Goal: Information Seeking & Learning: Learn about a topic

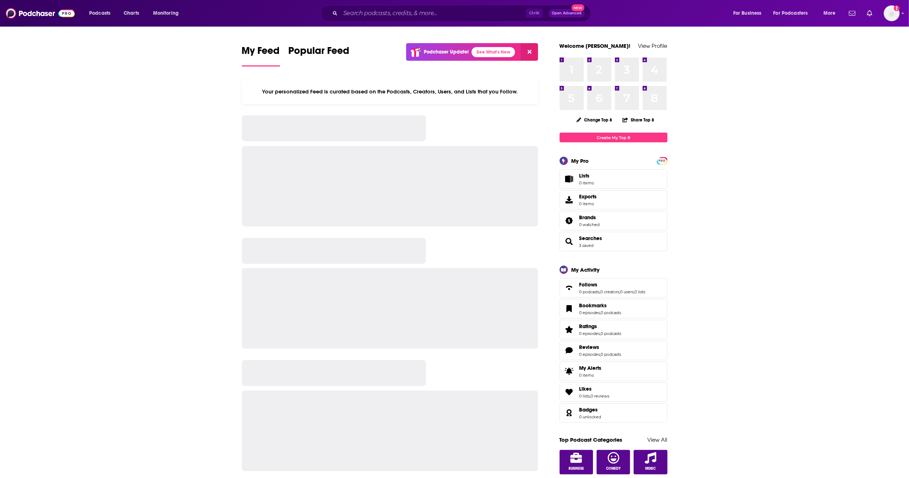
click at [375, 16] on input "Search podcasts, credits, & more..." at bounding box center [433, 14] width 186 height 12
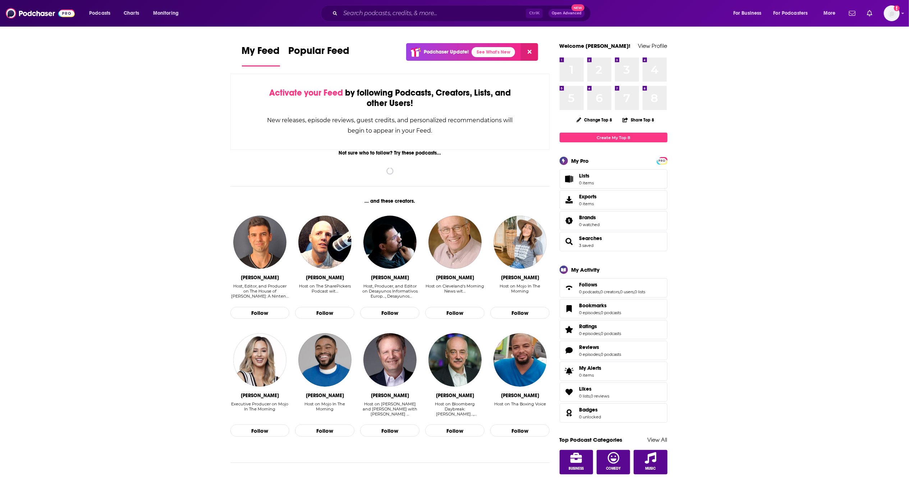
click at [362, 11] on input "Search podcasts, credits, & more..." at bounding box center [433, 14] width 186 height 12
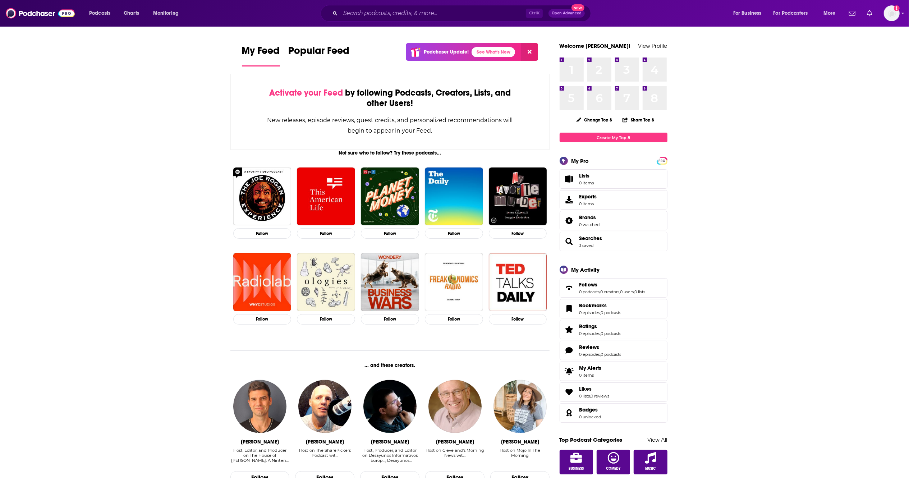
click at [362, 10] on input "Search podcasts, credits, & more..." at bounding box center [433, 14] width 186 height 12
click at [343, 14] on input "Search podcasts, credits, & more..." at bounding box center [433, 14] width 186 height 12
click at [394, 14] on input "Search podcasts, credits, & more..." at bounding box center [433, 14] width 186 height 12
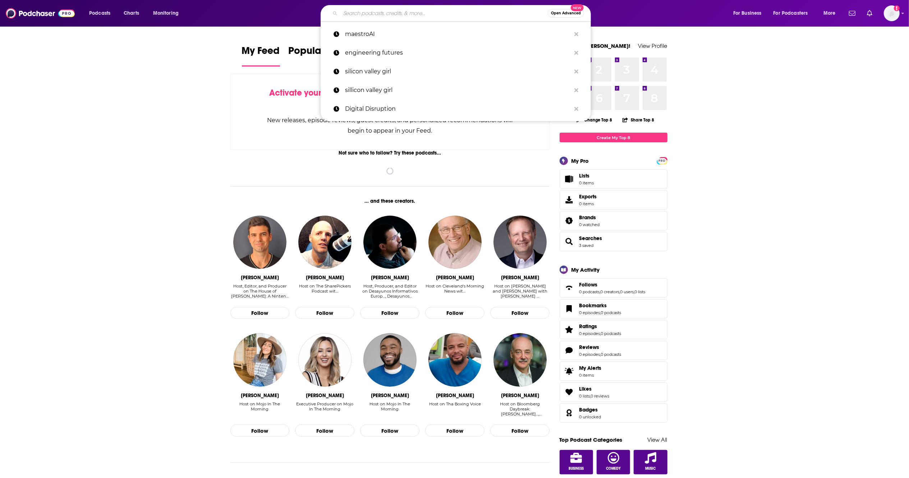
click at [358, 13] on input "Search podcasts, credits, & more..." at bounding box center [443, 14] width 207 height 12
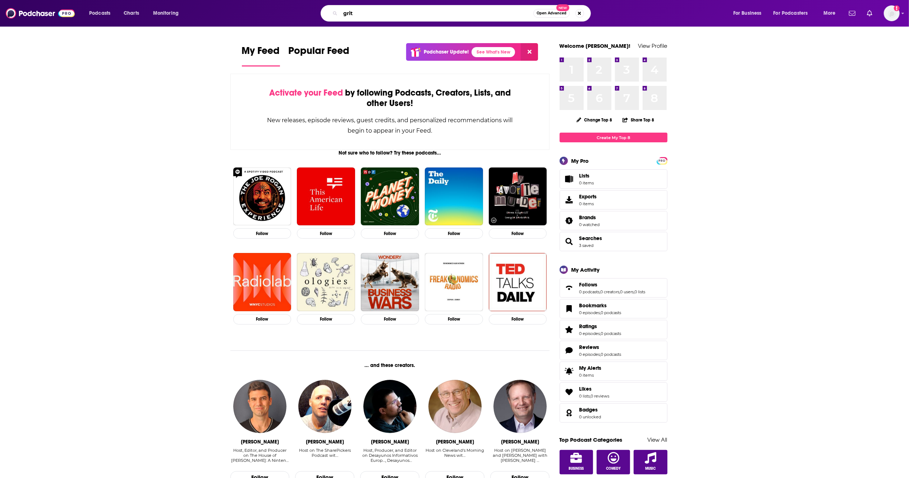
type input "grit"
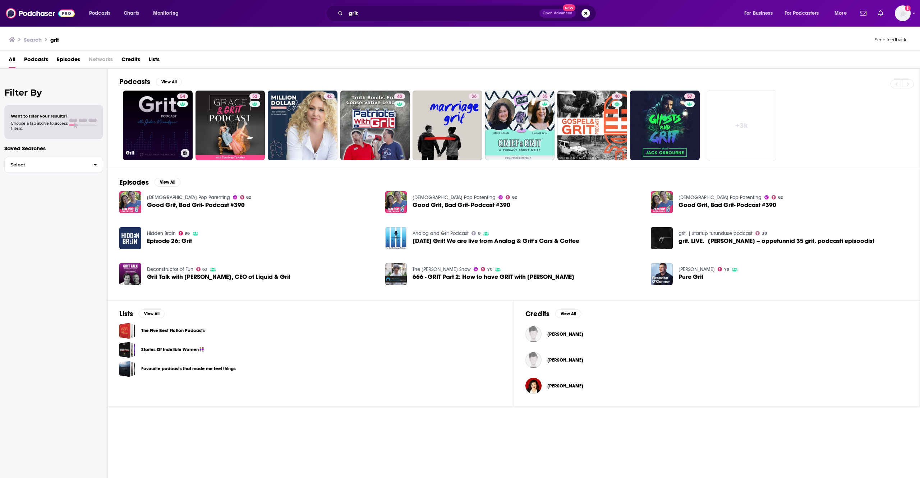
click at [170, 128] on link "54 Grit" at bounding box center [158, 126] width 70 height 70
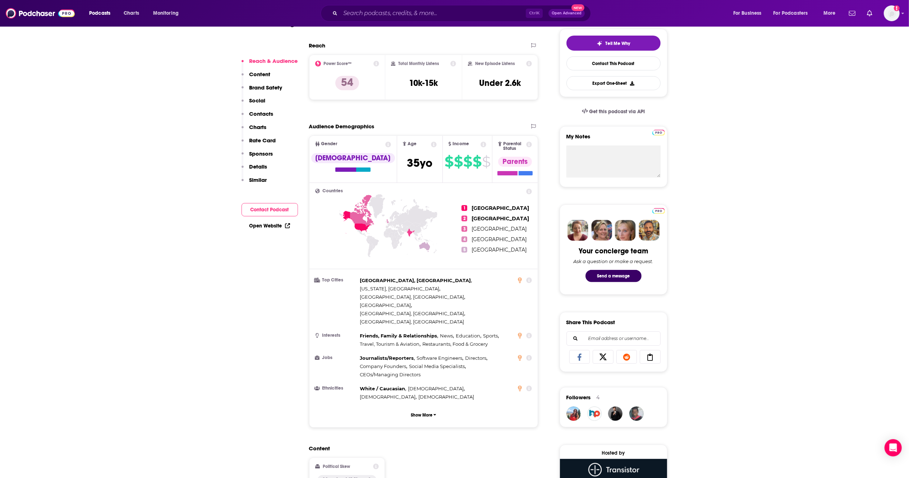
scroll to position [165, 0]
